Goal: Task Accomplishment & Management: Use online tool/utility

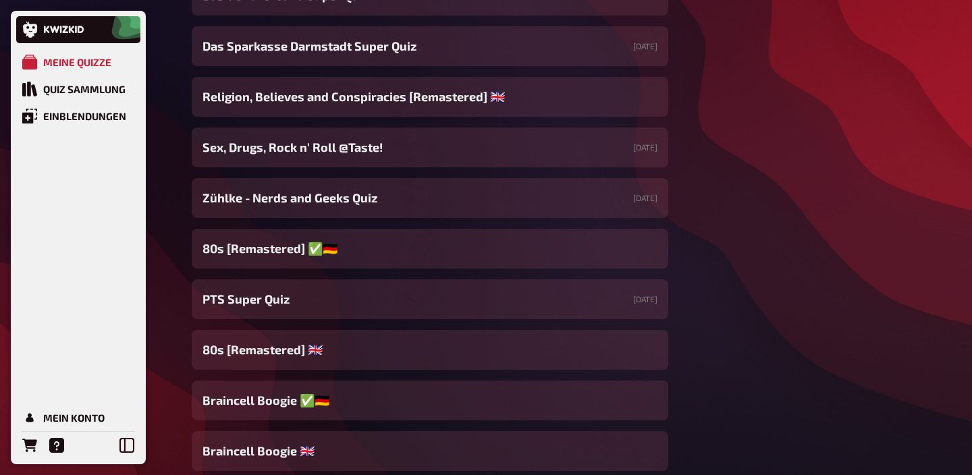
scroll to position [645, 0]
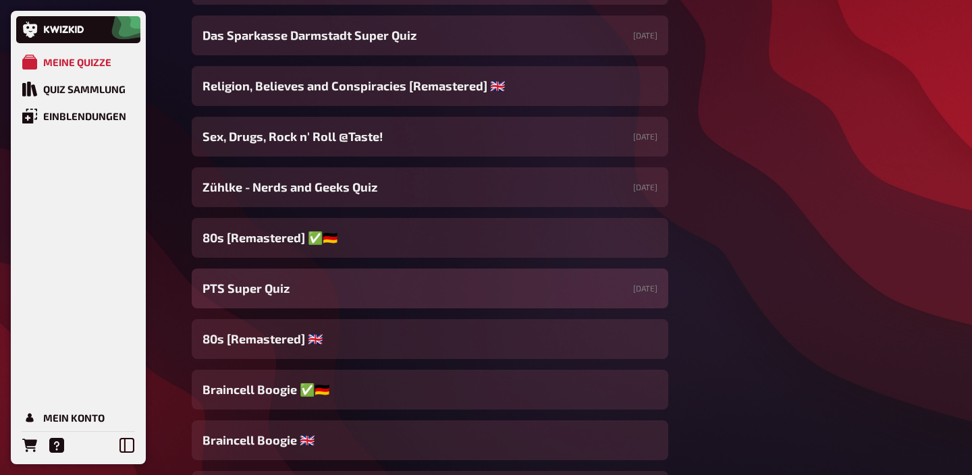
click at [305, 300] on div "PTS Super Quiz [DATE]" at bounding box center [430, 289] width 476 height 40
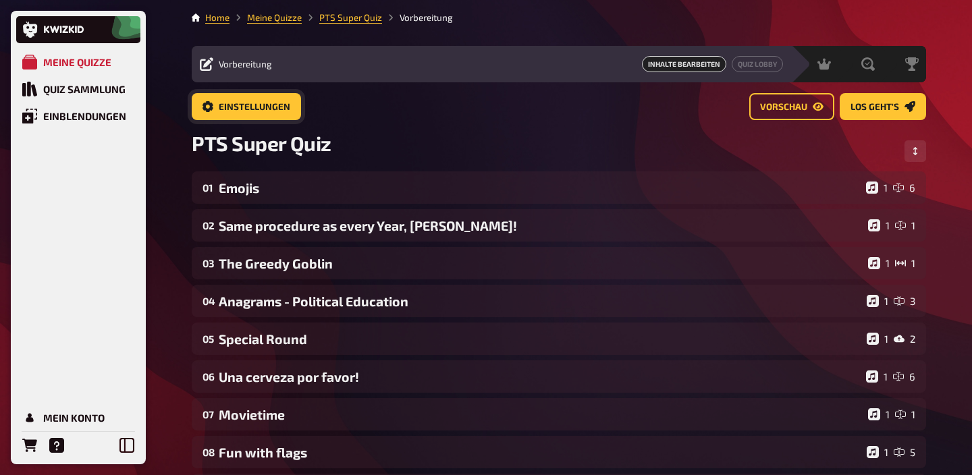
click at [263, 107] on span "Einstellungen" at bounding box center [255, 107] width 72 height 9
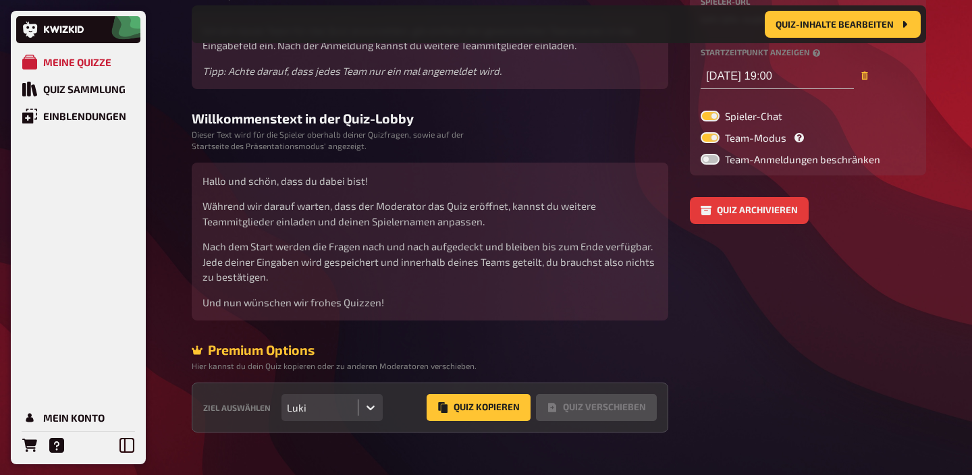
scroll to position [245, 0]
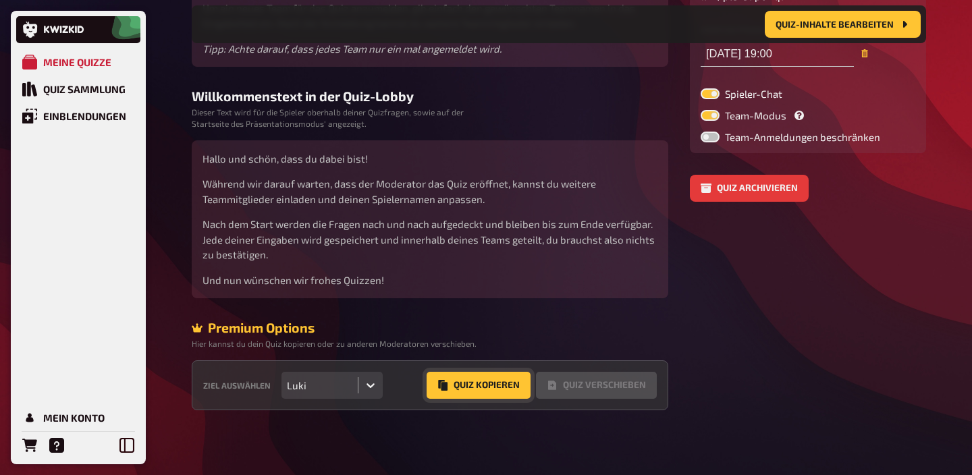
click at [493, 386] on button "Quiz Kopieren" at bounding box center [479, 385] width 104 height 27
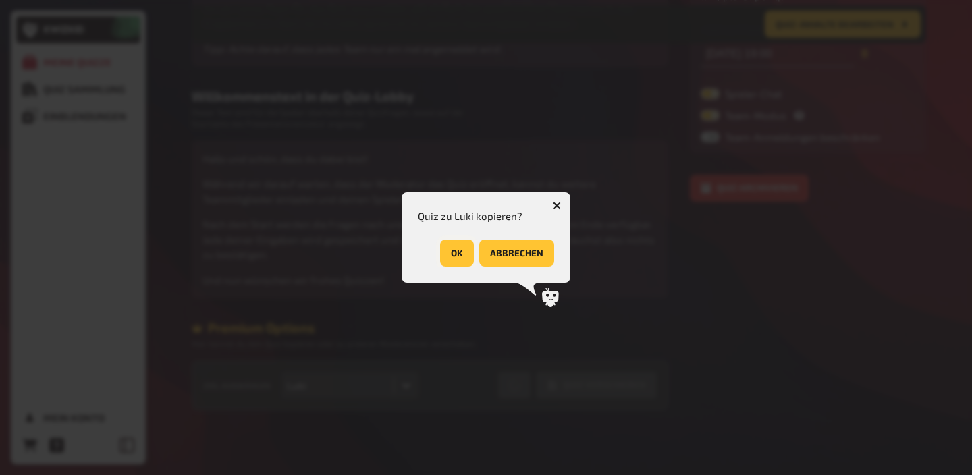
click at [460, 256] on button "OK" at bounding box center [457, 253] width 34 height 27
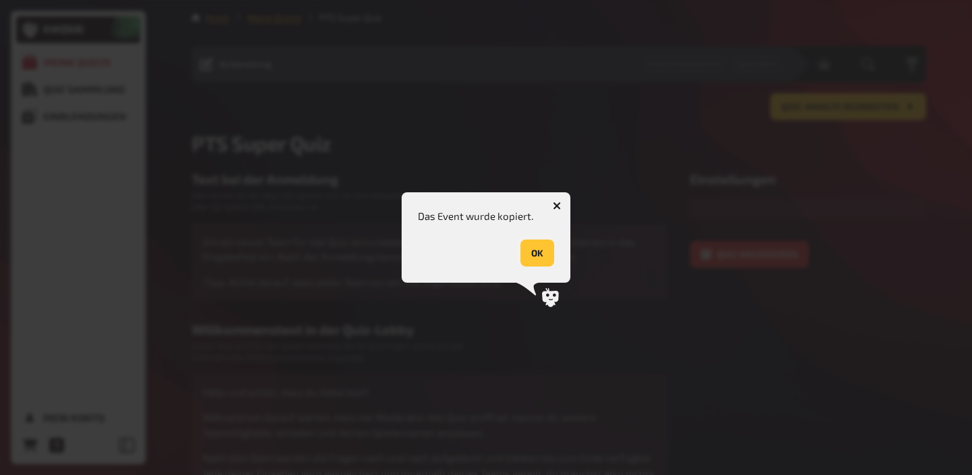
click at [530, 258] on button "OK" at bounding box center [537, 253] width 34 height 27
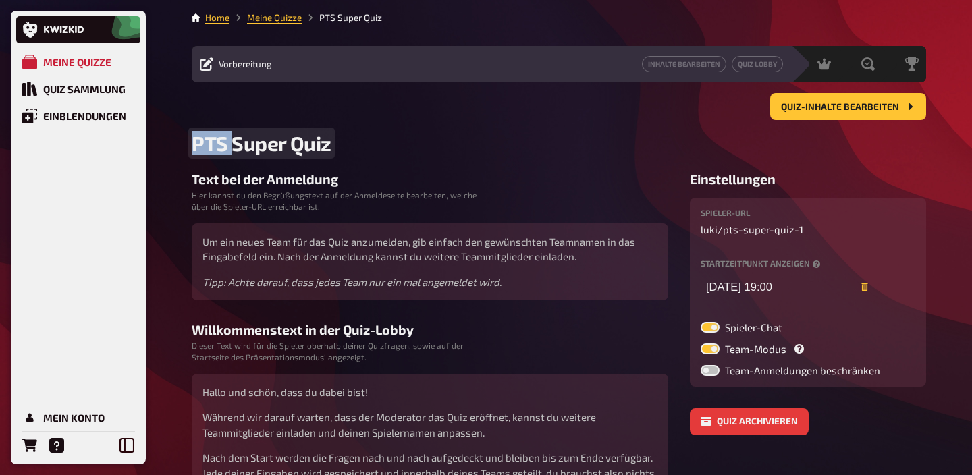
drag, startPoint x: 233, startPoint y: 144, endPoint x: 180, endPoint y: 145, distance: 53.3
click at [180, 145] on div "Meine Quizze Quiz Sammlung Einblendungen Mein Konto Home Meine Quizze PTS Super…" at bounding box center [486, 354] width 972 height 709
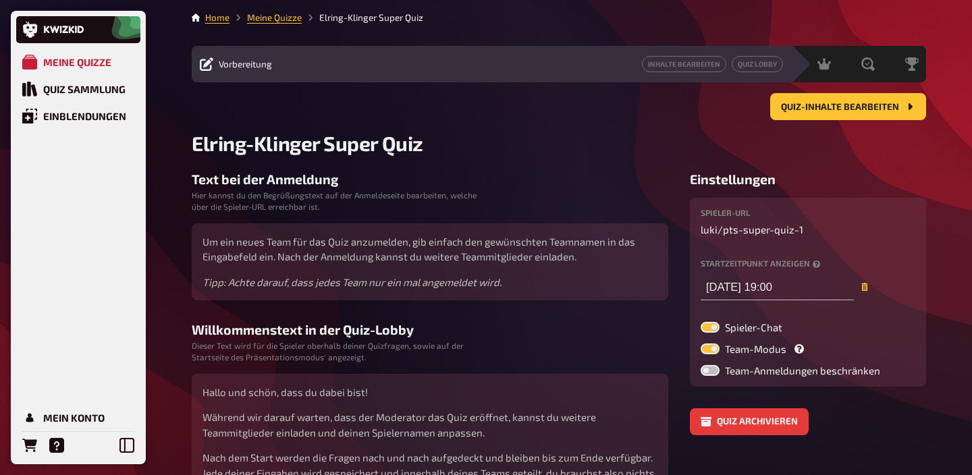
click at [520, 171] on main "Home Meine Quizze Elring-Klinger Super Quiz Vorbereitung Inhalte Bearbeiten Qui…" at bounding box center [559, 327] width 734 height 633
click at [51, 420] on div "Mein Konto" at bounding box center [73, 418] width 61 height 12
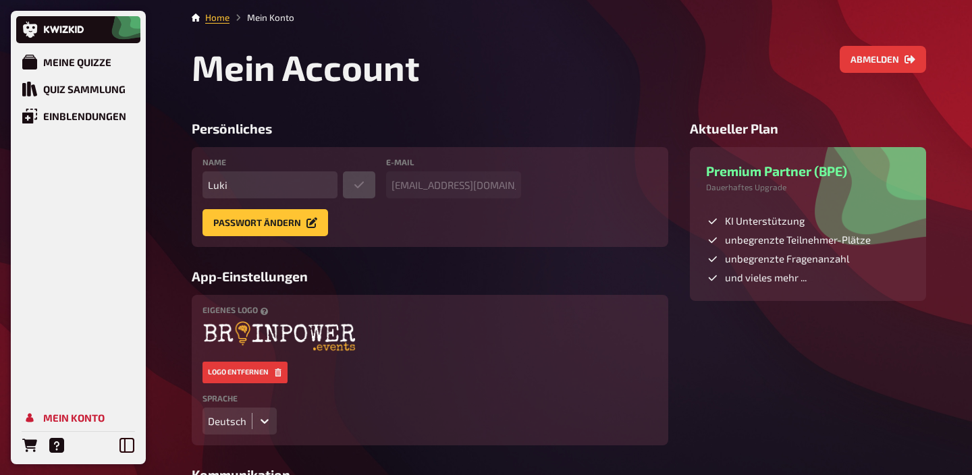
click at [256, 412] on div "Deutsch" at bounding box center [239, 421] width 74 height 27
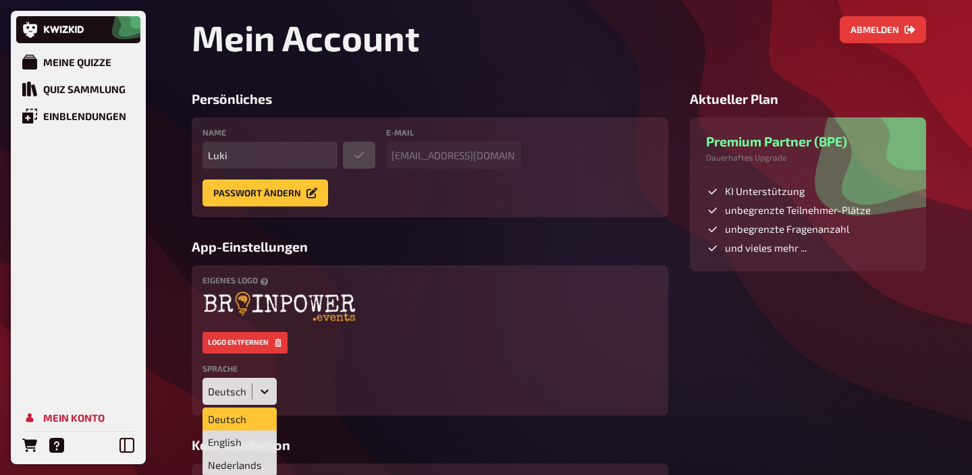
scroll to position [34, 0]
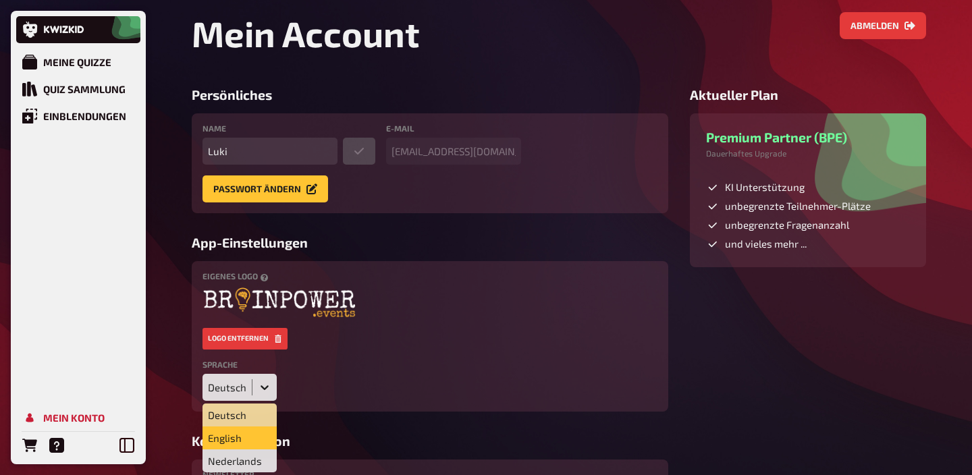
click at [246, 434] on div "English" at bounding box center [239, 438] width 74 height 23
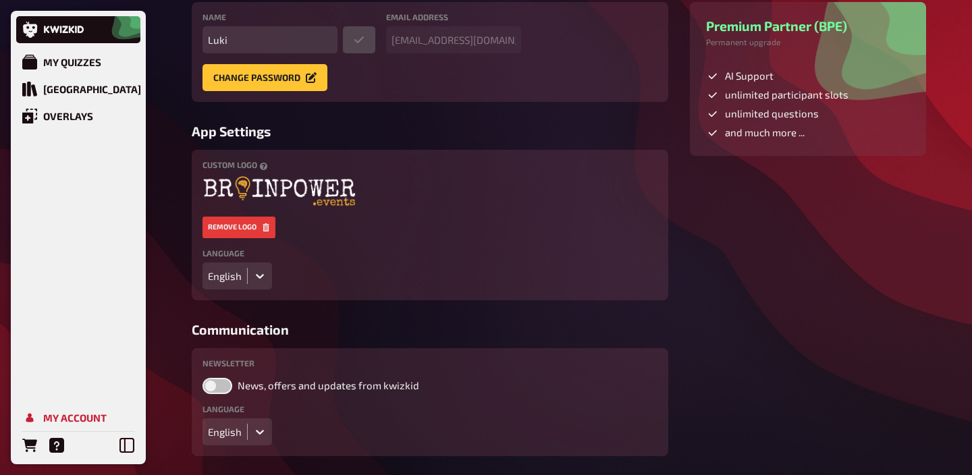
scroll to position [191, 0]
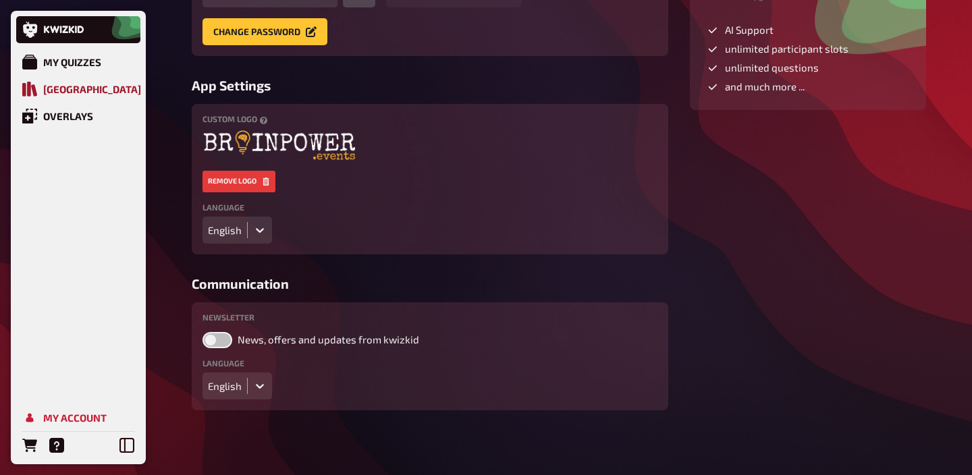
click at [94, 93] on div "[GEOGRAPHIC_DATA]" at bounding box center [92, 89] width 98 height 12
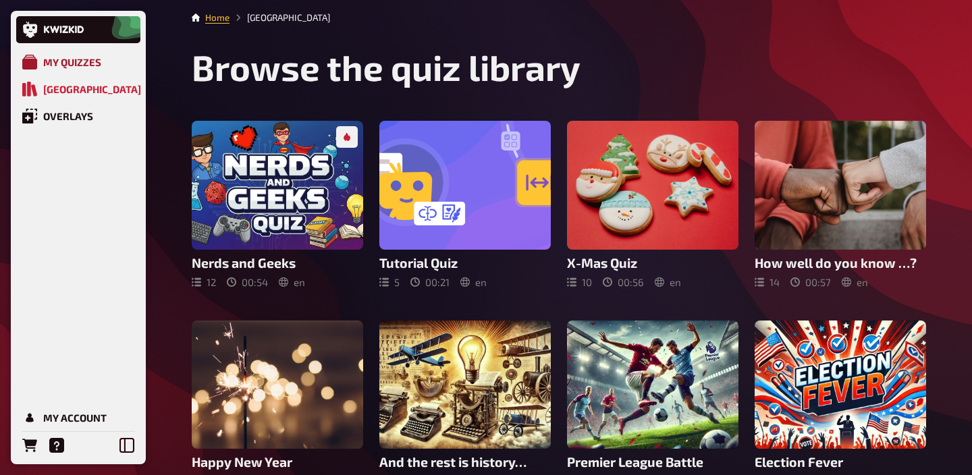
click at [92, 65] on div "My Quizzes" at bounding box center [72, 62] width 58 height 12
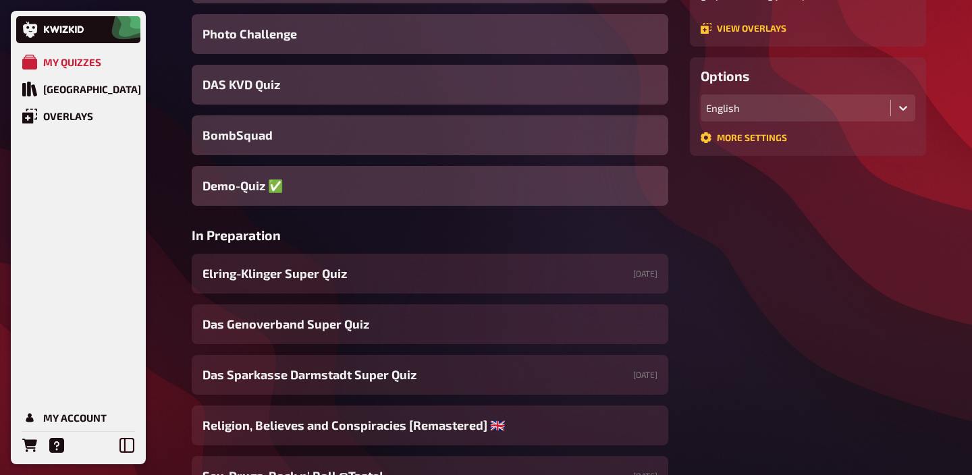
scroll to position [316, 0]
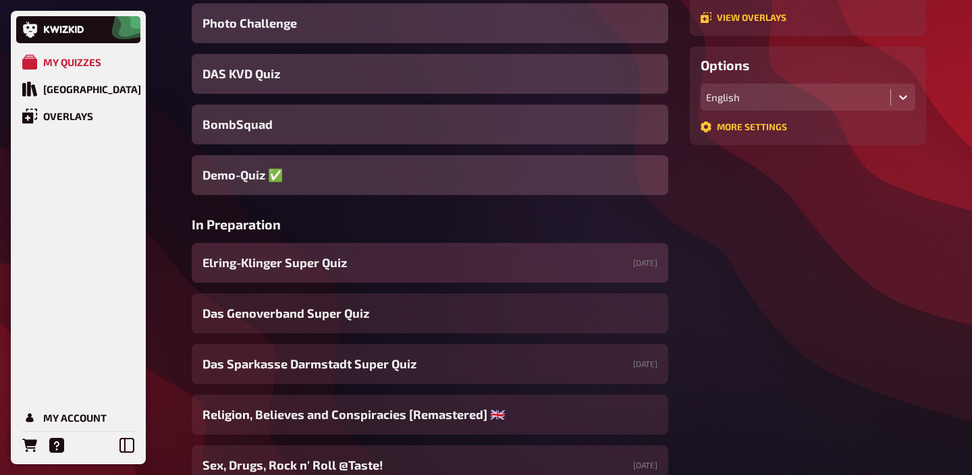
click at [343, 272] on span "Elring-Klinger Super Quiz" at bounding box center [274, 263] width 144 height 18
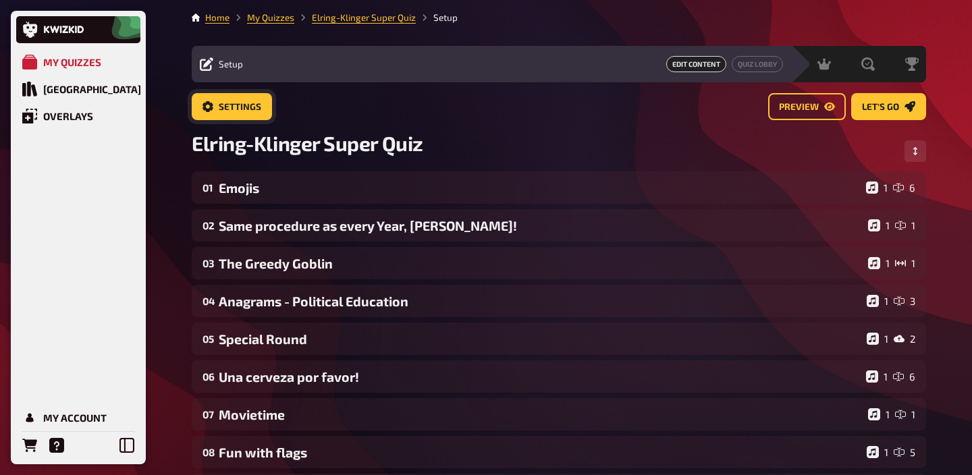
click at [265, 108] on link "Settings" at bounding box center [232, 106] width 80 height 27
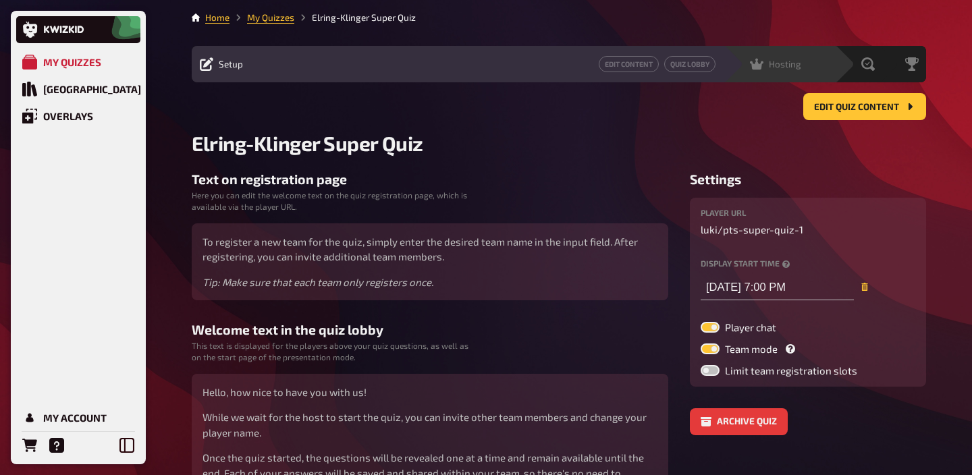
click at [796, 75] on div "Hosting undefined" at bounding box center [778, 64] width 111 height 36
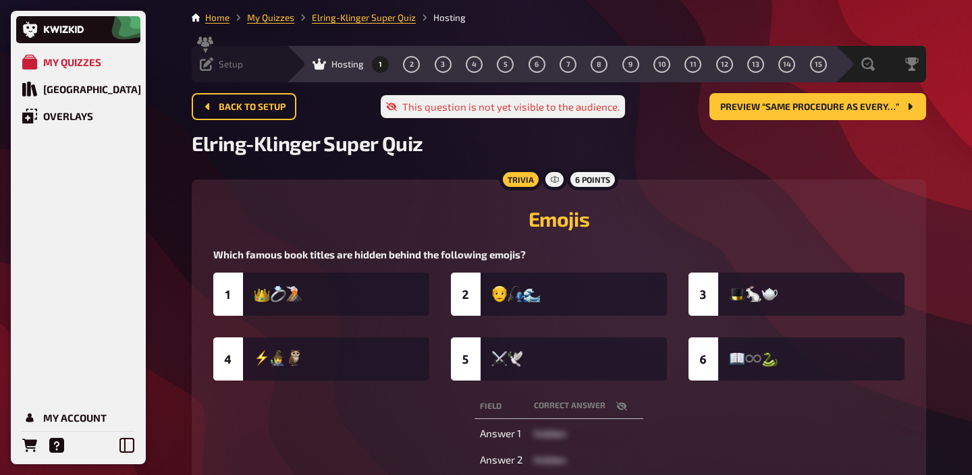
click at [213, 65] on icon at bounding box center [206, 63] width 13 height 13
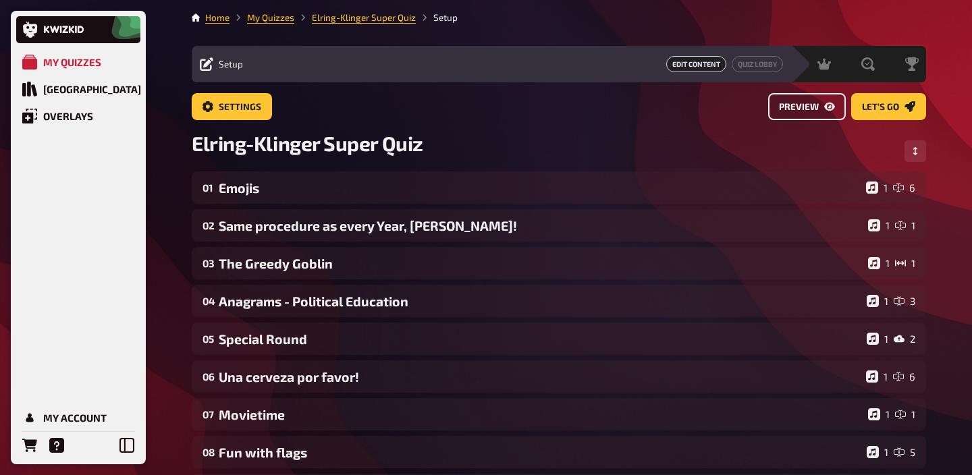
click at [797, 103] on span "Preview" at bounding box center [799, 107] width 40 height 9
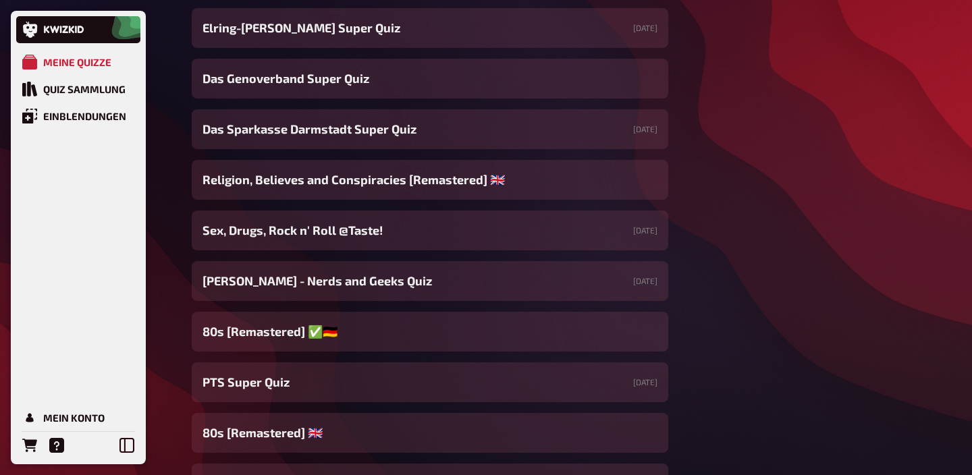
scroll to position [552, 0]
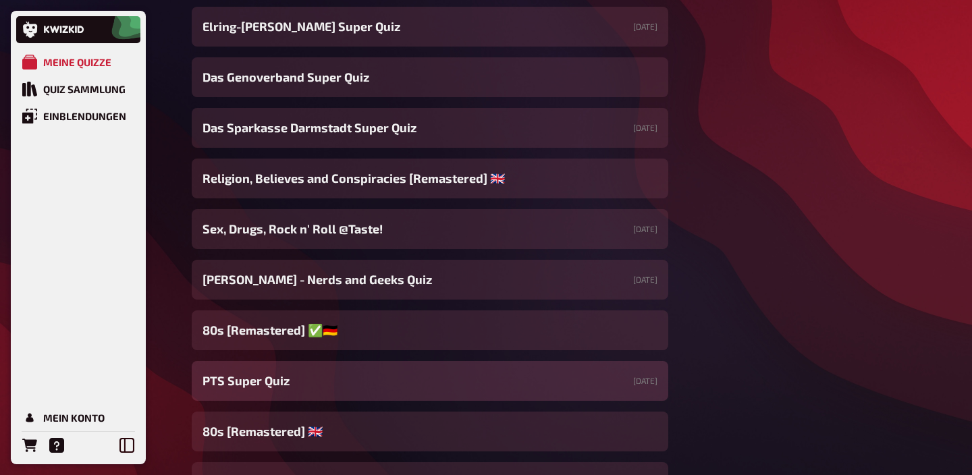
click at [275, 381] on span "PTS Super Quiz" at bounding box center [245, 381] width 87 height 18
